Goal: Navigation & Orientation: Find specific page/section

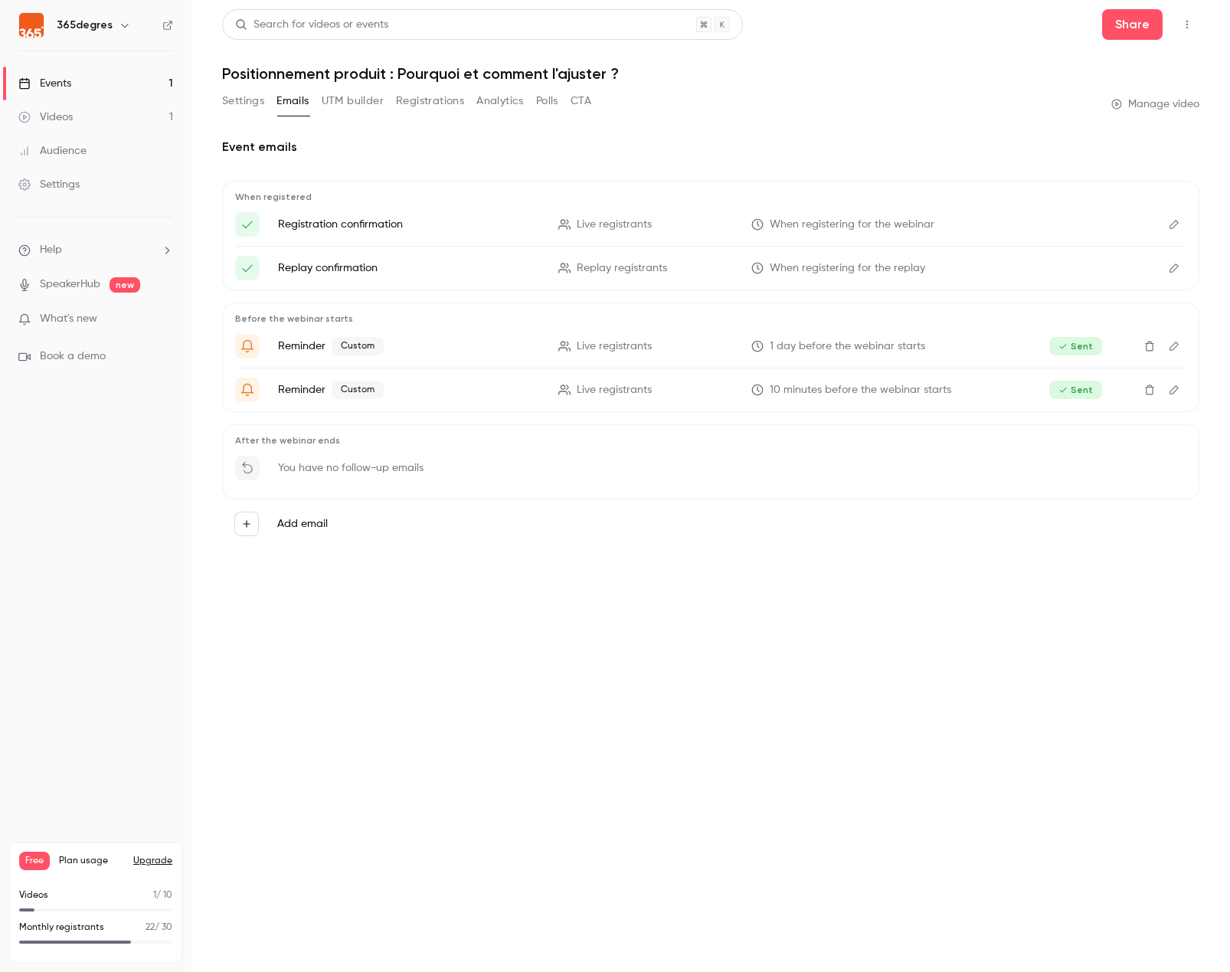
drag, startPoint x: 53, startPoint y: 117, endPoint x: 70, endPoint y: 116, distance: 17.7
click at [53, 117] on div "Videos" at bounding box center [45, 117] width 54 height 15
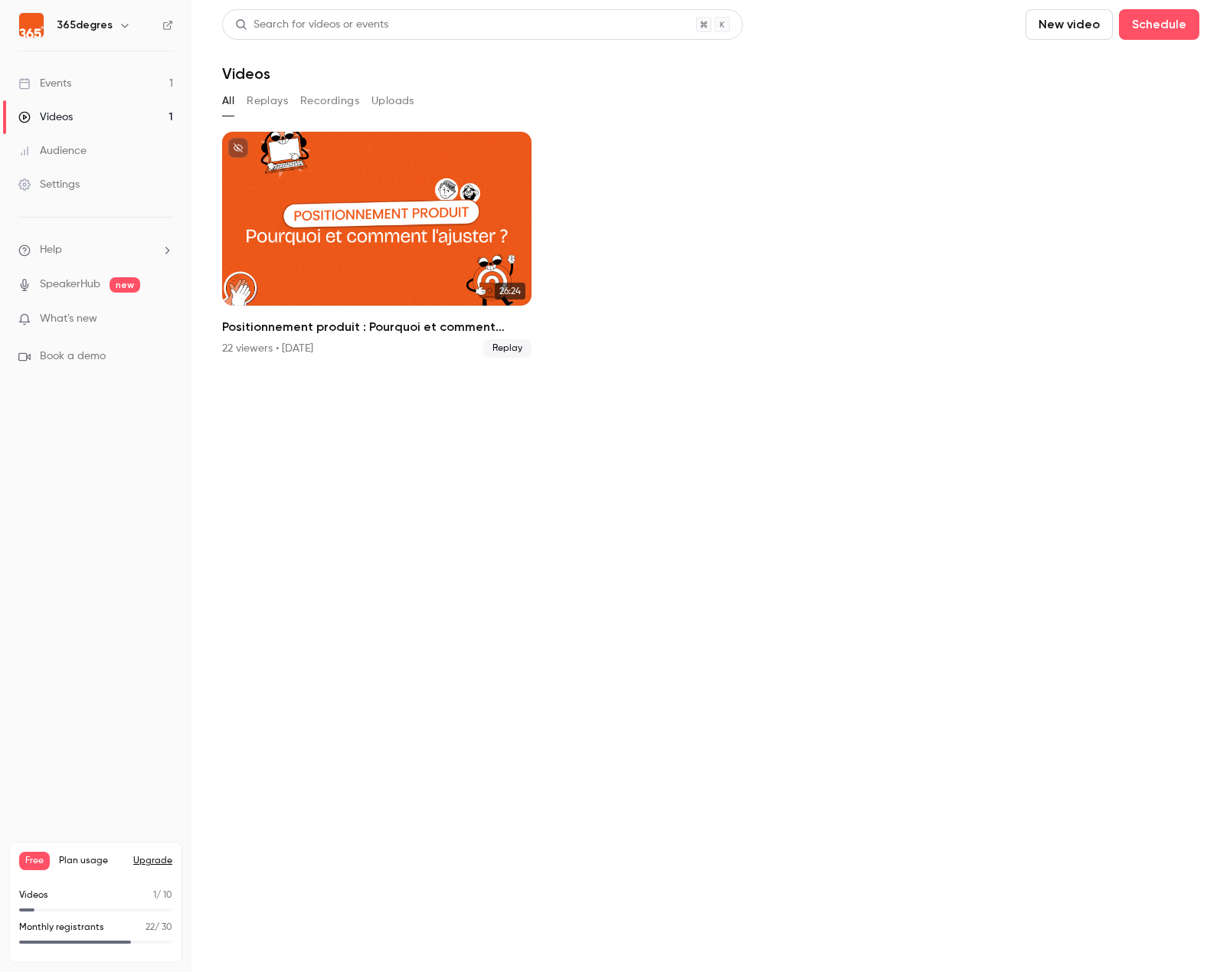
click at [51, 81] on div "Events" at bounding box center [44, 83] width 53 height 15
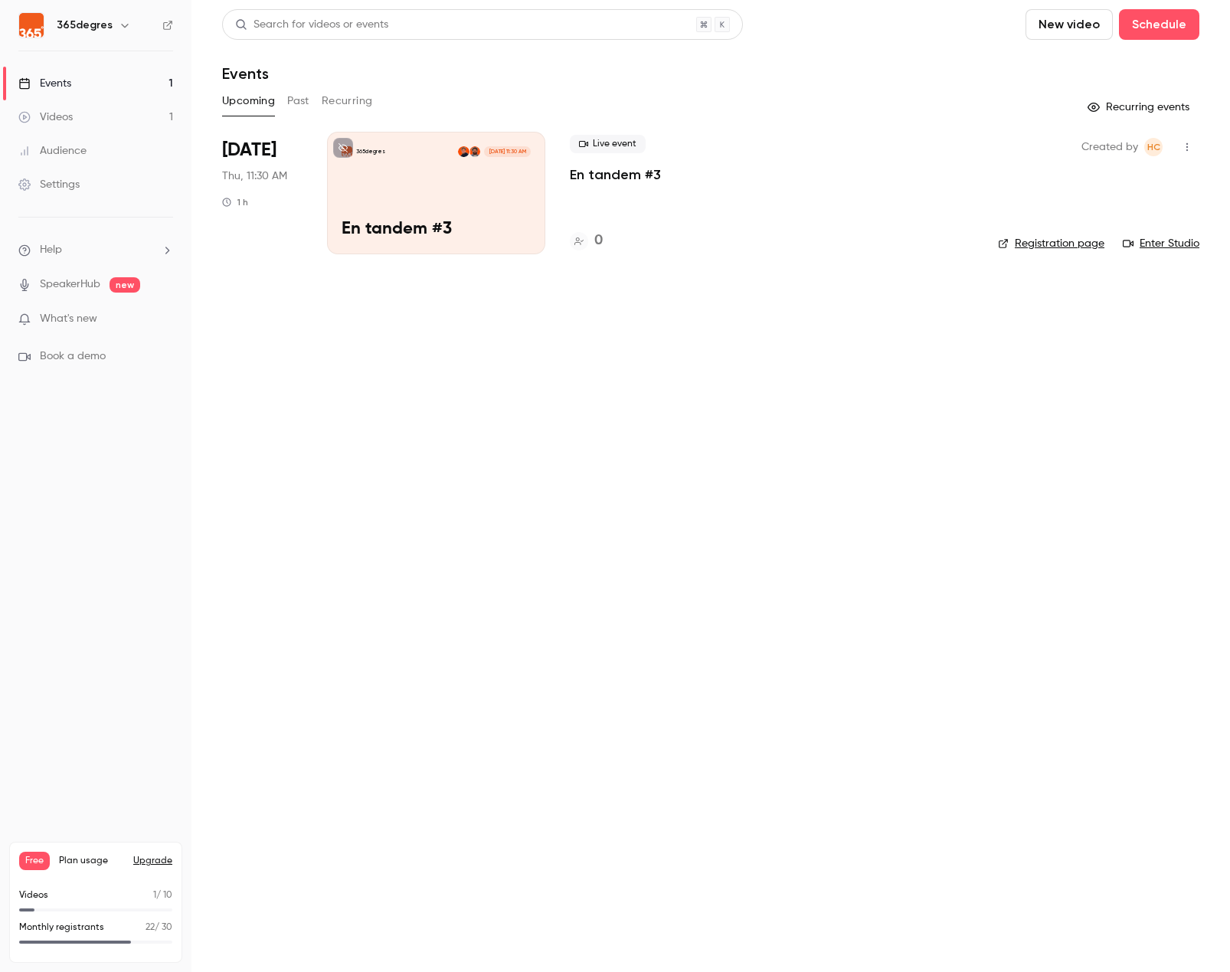
click at [444, 192] on div "365degres [DATE] 11:30 AM En tandem #3" at bounding box center [436, 193] width 218 height 123
